Goal: Information Seeking & Learning: Learn about a topic

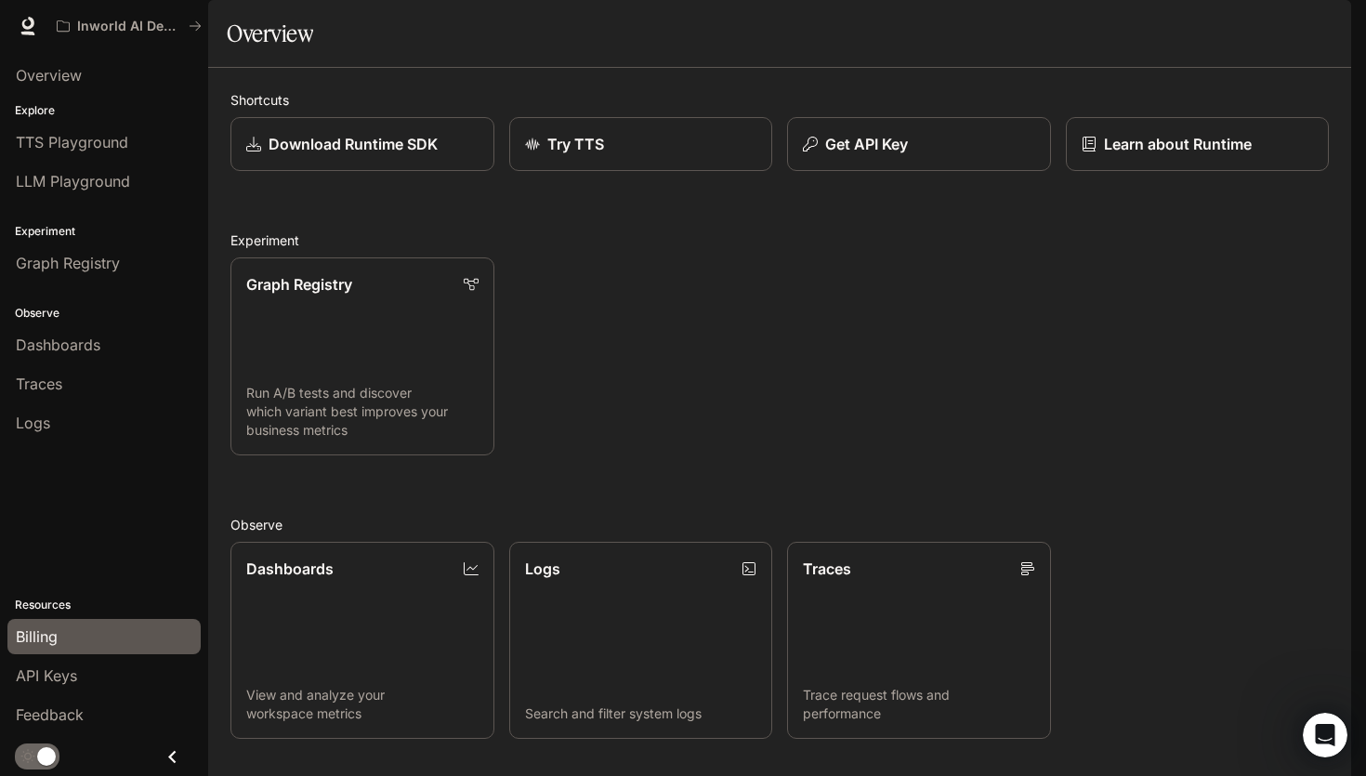
click at [88, 627] on div "Billing" at bounding box center [104, 637] width 177 height 22
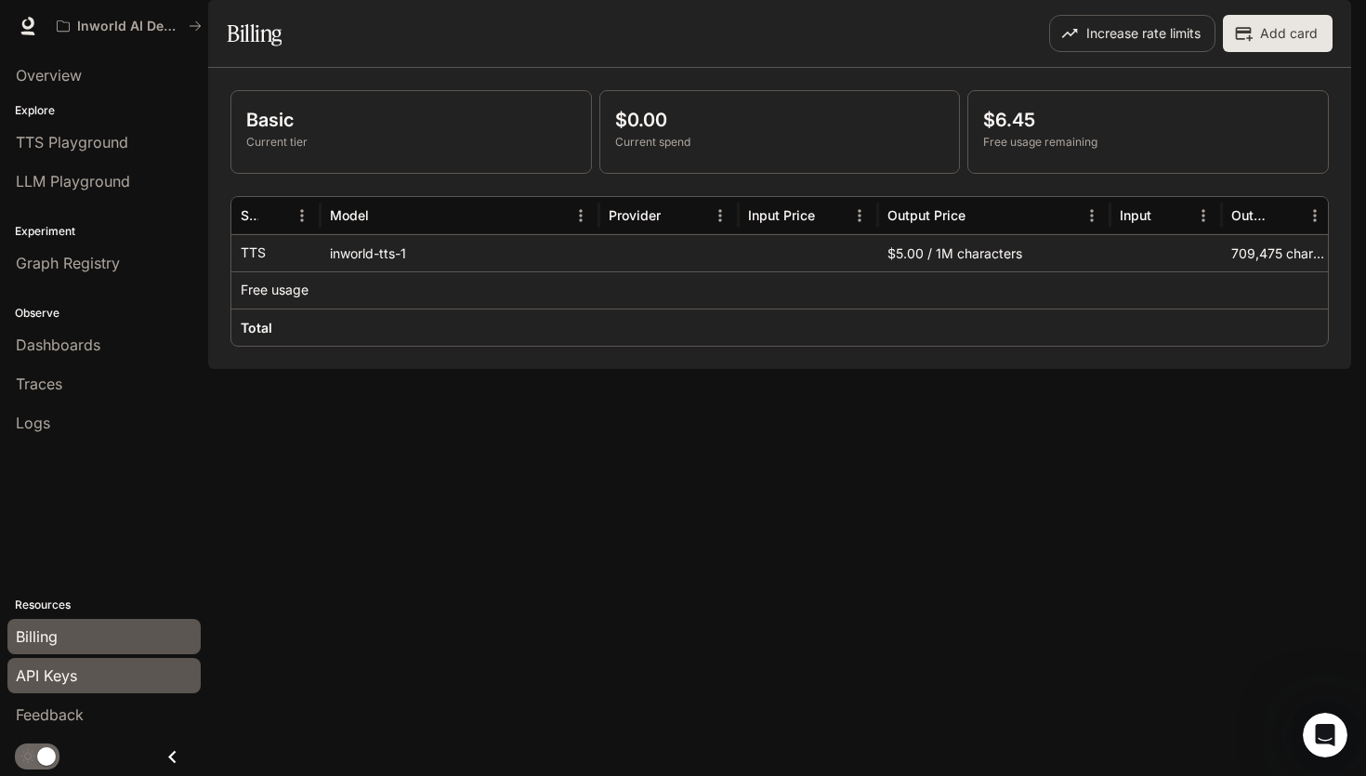
click at [75, 679] on span "API Keys" at bounding box center [46, 676] width 61 height 22
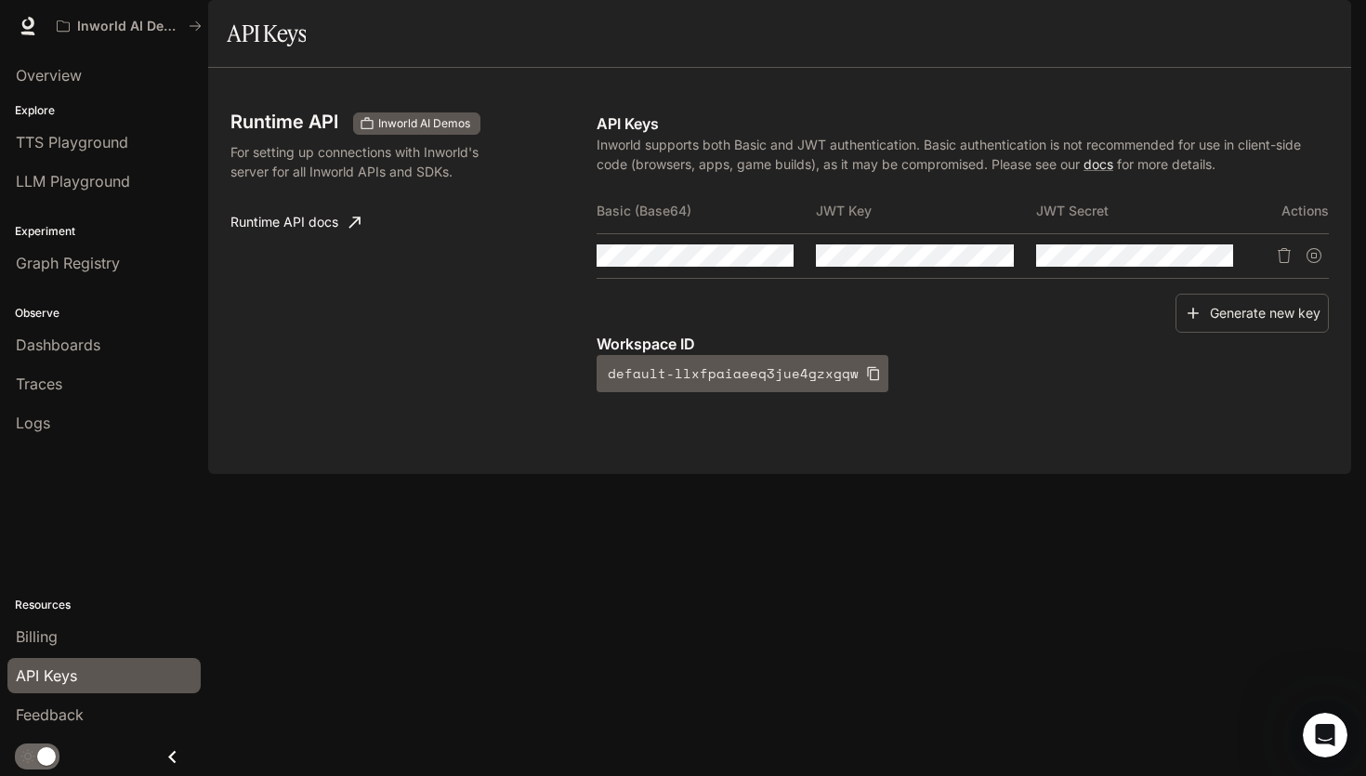
click at [1233, 25] on span "Documentation" at bounding box center [1239, 26] width 92 height 23
click at [774, 263] on icon "Copy Basic (Base64)" at bounding box center [777, 255] width 13 height 15
